Goal: Answer question/provide support

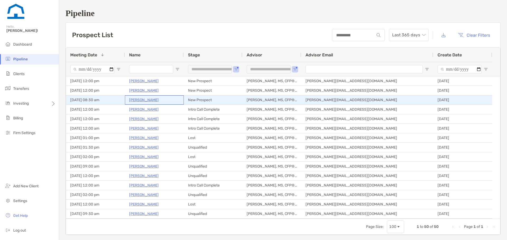
click at [134, 101] on p "[PERSON_NAME]" at bounding box center [144, 100] width 30 height 7
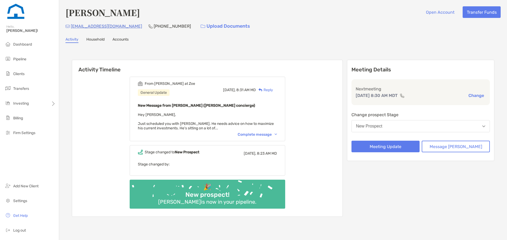
click at [268, 133] on div "Complete message" at bounding box center [256, 134] width 39 height 4
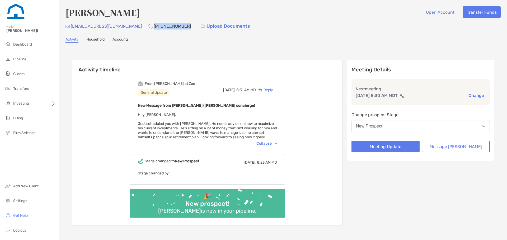
drag, startPoint x: 158, startPoint y: 25, endPoint x: 129, endPoint y: 26, distance: 28.8
click at [148, 26] on div "(717) 887-1322" at bounding box center [169, 26] width 42 height 11
copy p "(717) 887-1322"
click at [129, 42] on link "Accounts" at bounding box center [120, 40] width 16 height 6
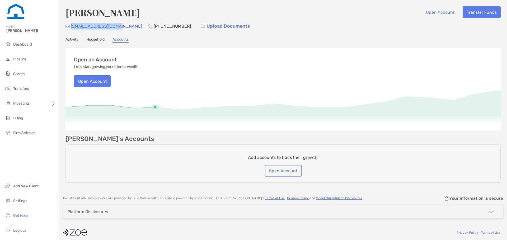
drag, startPoint x: 118, startPoint y: 27, endPoint x: 72, endPoint y: 25, distance: 46.3
click at [72, 25] on div "amyers1991@gmail.com (717) 887-1322 Upload Documents" at bounding box center [282, 26] width 435 height 11
copy p "amyers1991@gmail.com"
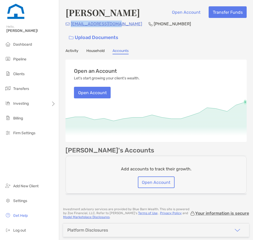
click at [73, 49] on link "Activity" at bounding box center [71, 52] width 13 height 6
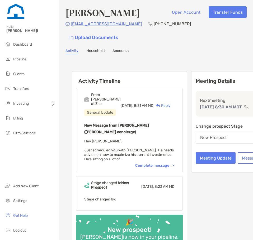
click at [154, 163] on div "Complete message" at bounding box center [154, 165] width 39 height 4
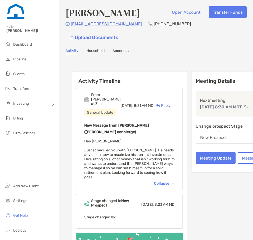
click at [208, 177] on div "Meeting Details Next meeting Aug 26, 8:30 AM MDT Change Change prospect Stage N…" at bounding box center [247, 170] width 112 height 199
click at [204, 135] on div "New Prospect" at bounding box center [213, 137] width 26 height 5
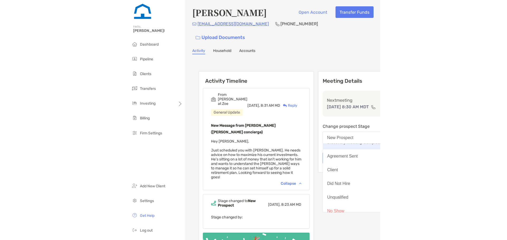
scroll to position [41, 0]
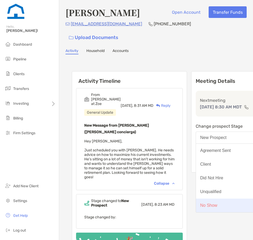
click at [201, 203] on button "No Show" at bounding box center [247, 206] width 102 height 14
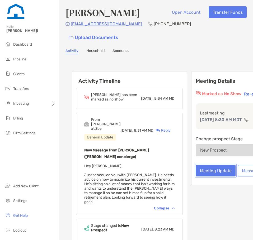
click at [209, 165] on button "Meeting Update" at bounding box center [216, 171] width 40 height 12
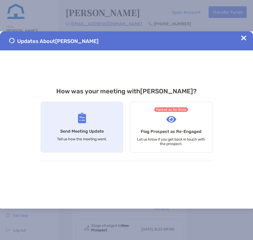
click at [92, 133] on h4 "Send Meeting Update" at bounding box center [82, 131] width 44 height 5
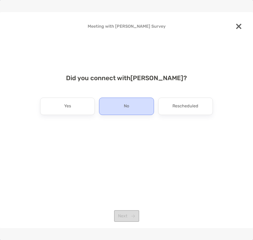
click at [109, 112] on div "No" at bounding box center [126, 106] width 55 height 17
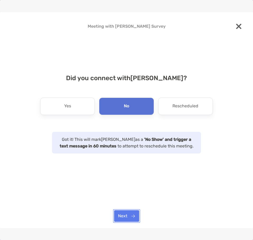
click at [125, 214] on button "Next" at bounding box center [126, 216] width 25 height 12
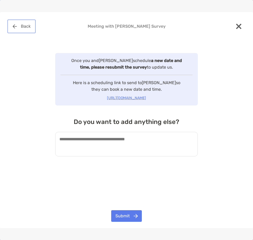
click at [21, 25] on button "Back" at bounding box center [21, 27] width 26 height 12
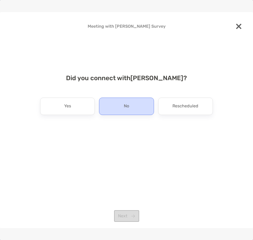
click at [113, 111] on div "No" at bounding box center [126, 106] width 55 height 17
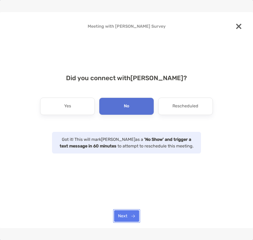
click at [136, 217] on button "Next" at bounding box center [126, 216] width 25 height 12
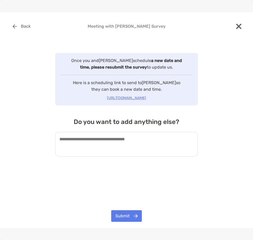
click at [129, 147] on textarea at bounding box center [126, 144] width 142 height 25
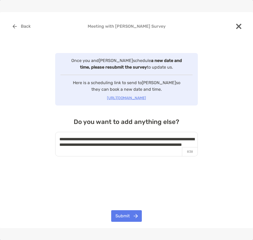
type textarea "**********"
click at [133, 217] on button "Submit" at bounding box center [126, 216] width 31 height 12
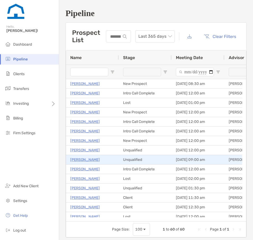
type input "**********"
